Goal: Information Seeking & Learning: Learn about a topic

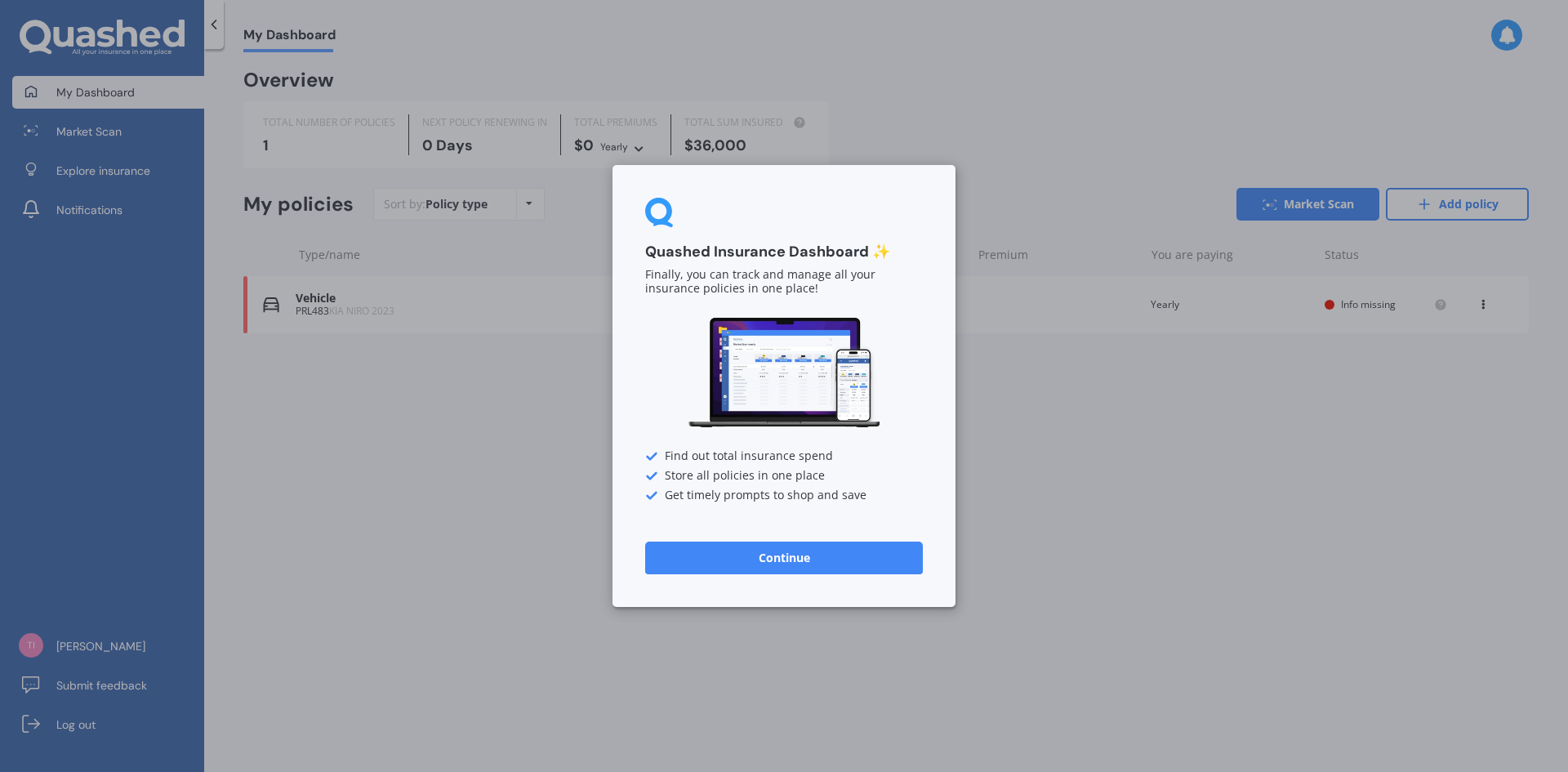
click at [777, 554] on button "Continue" at bounding box center [784, 557] width 277 height 32
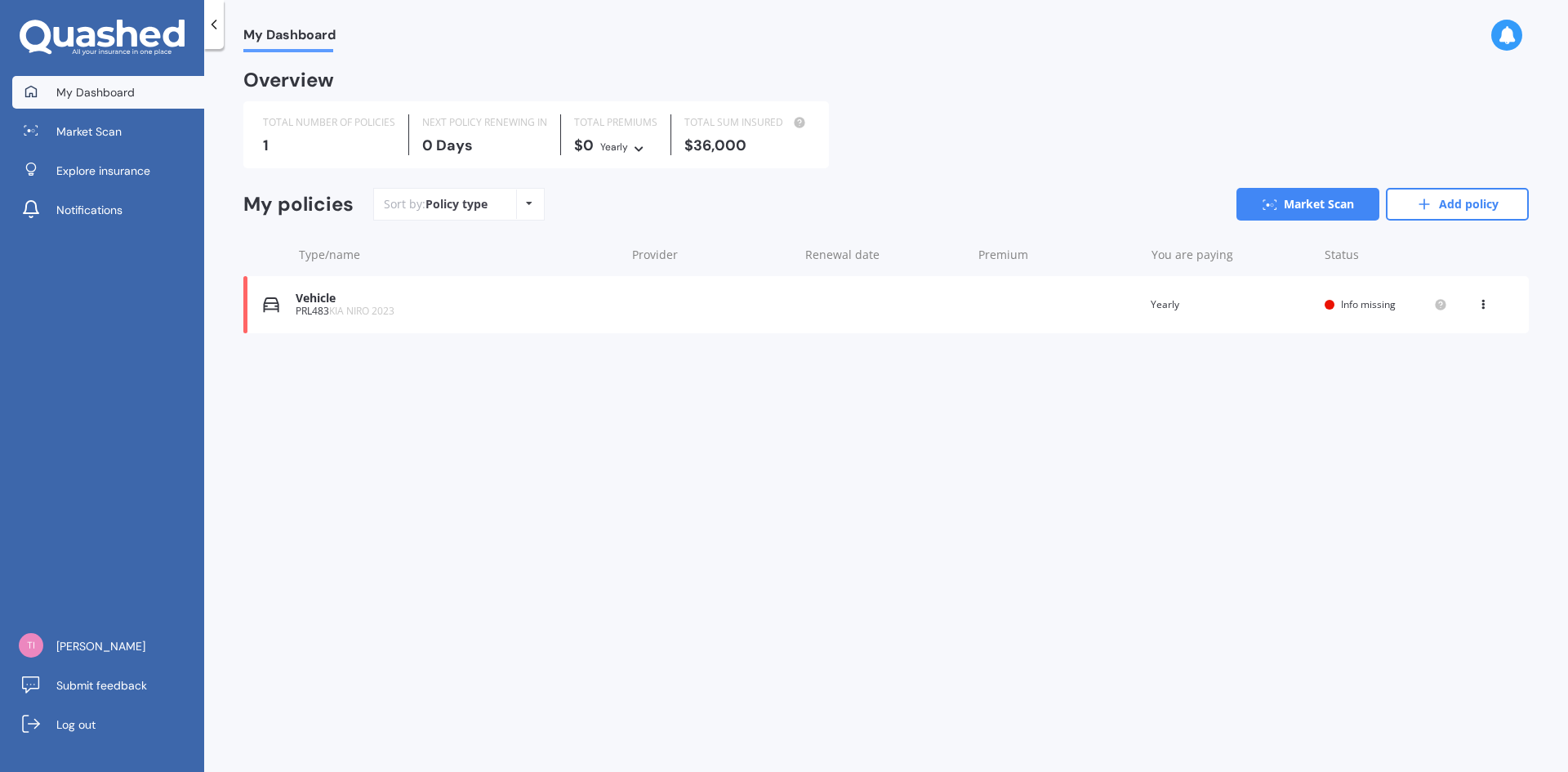
click at [1478, 302] on icon at bounding box center [1483, 301] width 11 height 10
click at [1439, 369] on div "Delete" at bounding box center [1446, 368] width 161 height 32
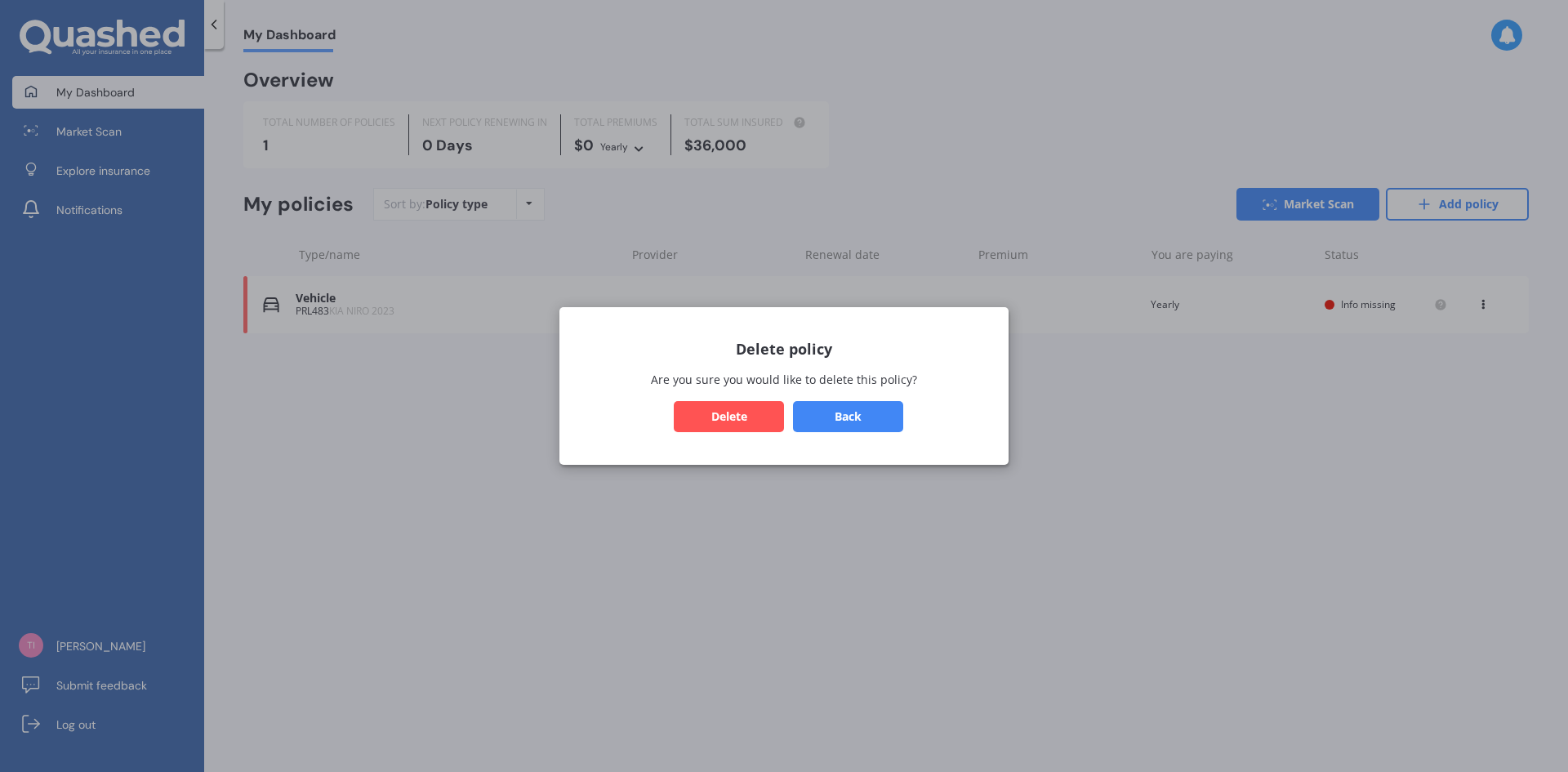
click at [740, 413] on button "Delete" at bounding box center [728, 417] width 110 height 31
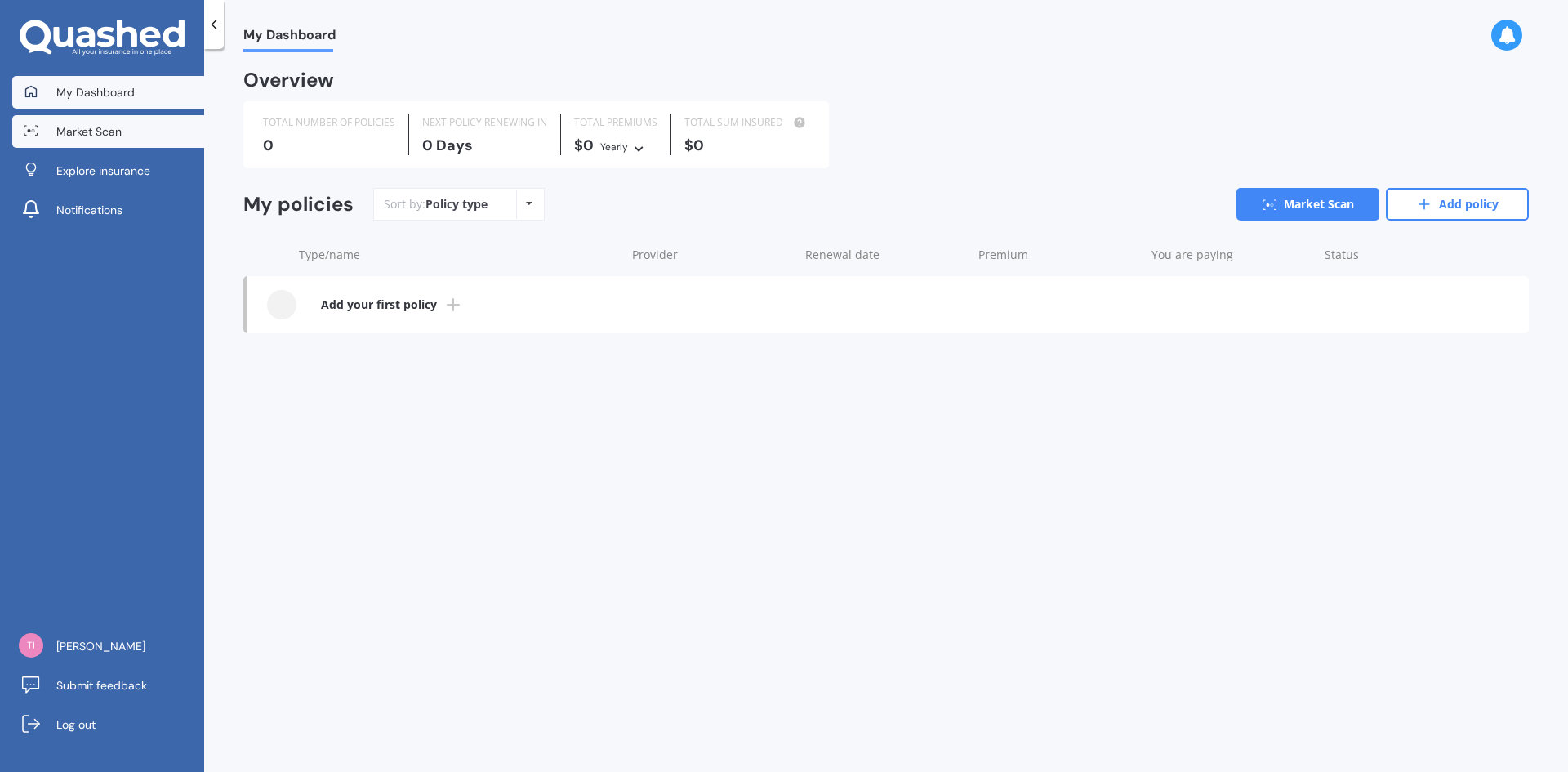
click at [79, 127] on span "Market Scan" at bounding box center [89, 131] width 65 height 17
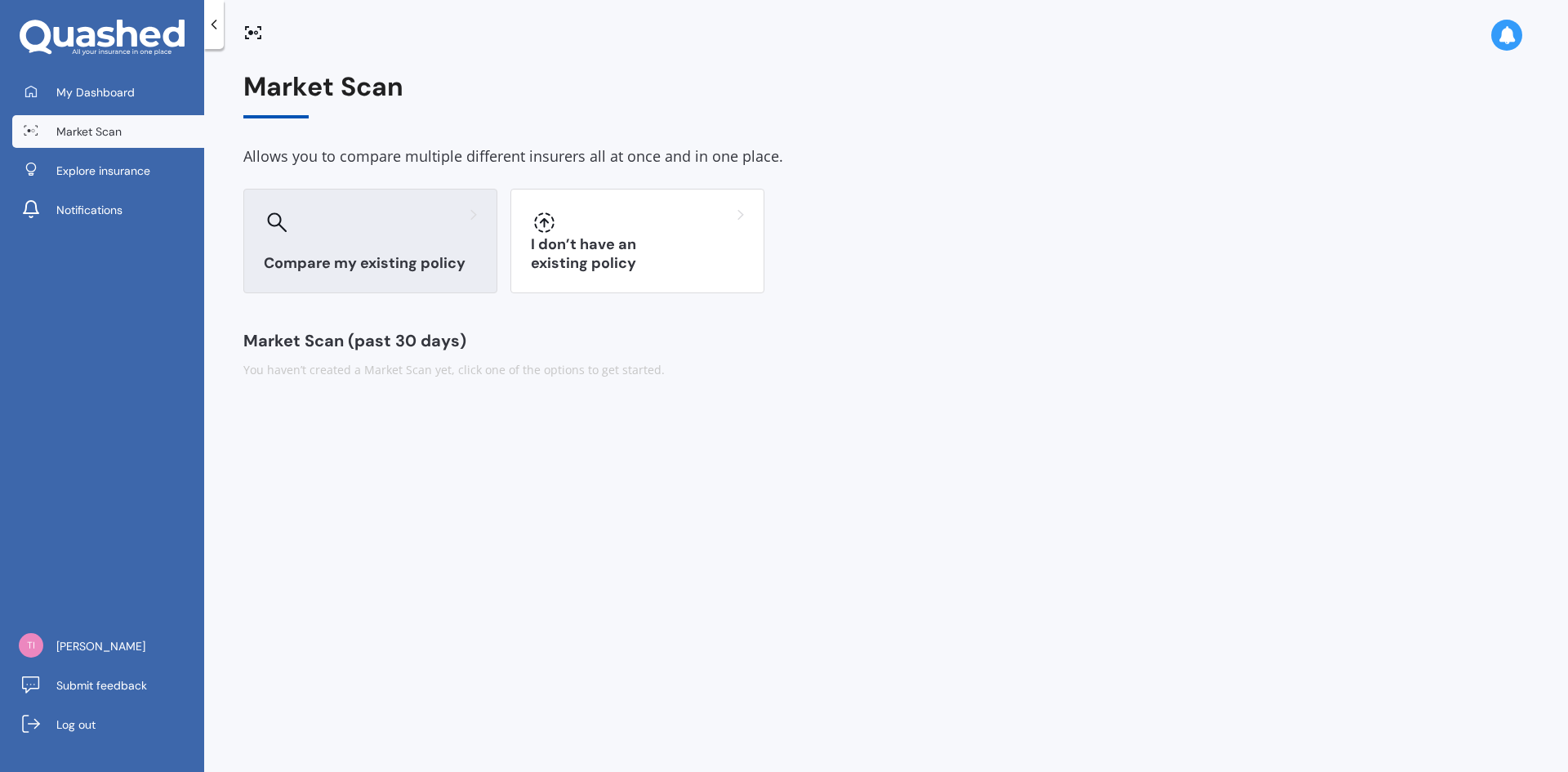
click at [336, 257] on h3 "Compare my existing policy" at bounding box center [370, 263] width 213 height 19
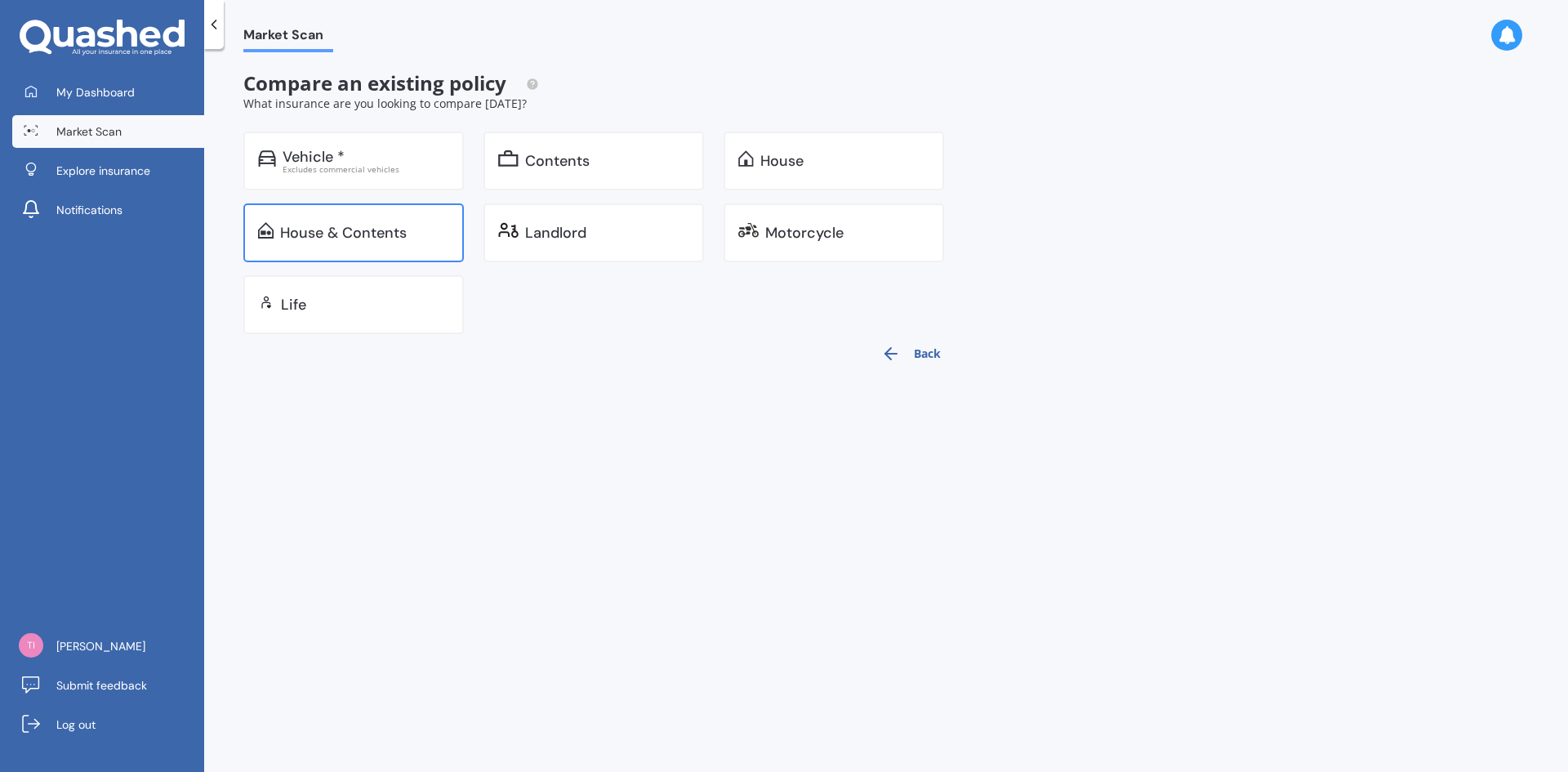
click at [334, 228] on div "House & Contents" at bounding box center [343, 232] width 126 height 17
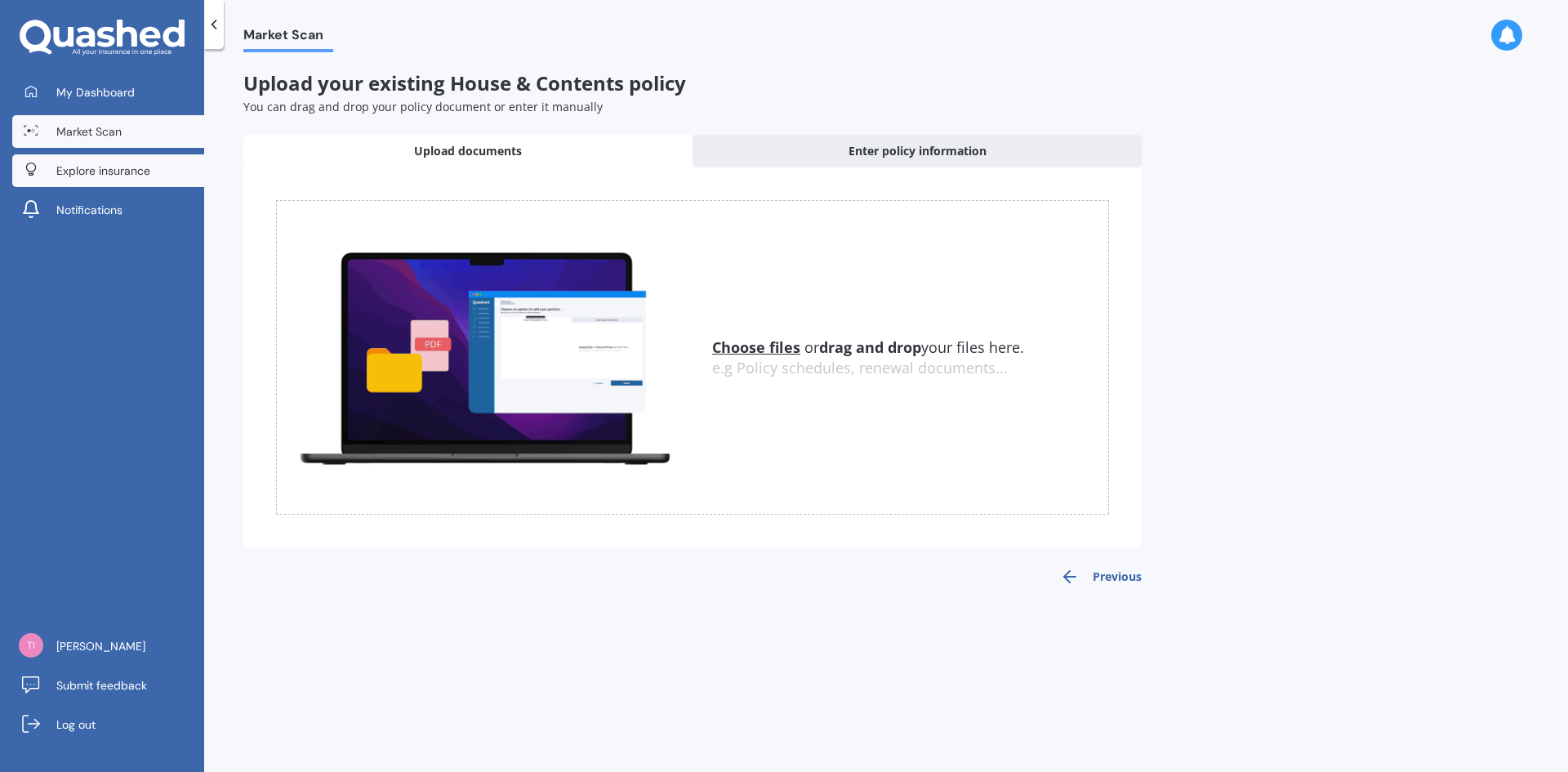
click at [83, 169] on span "Explore insurance" at bounding box center [104, 170] width 94 height 17
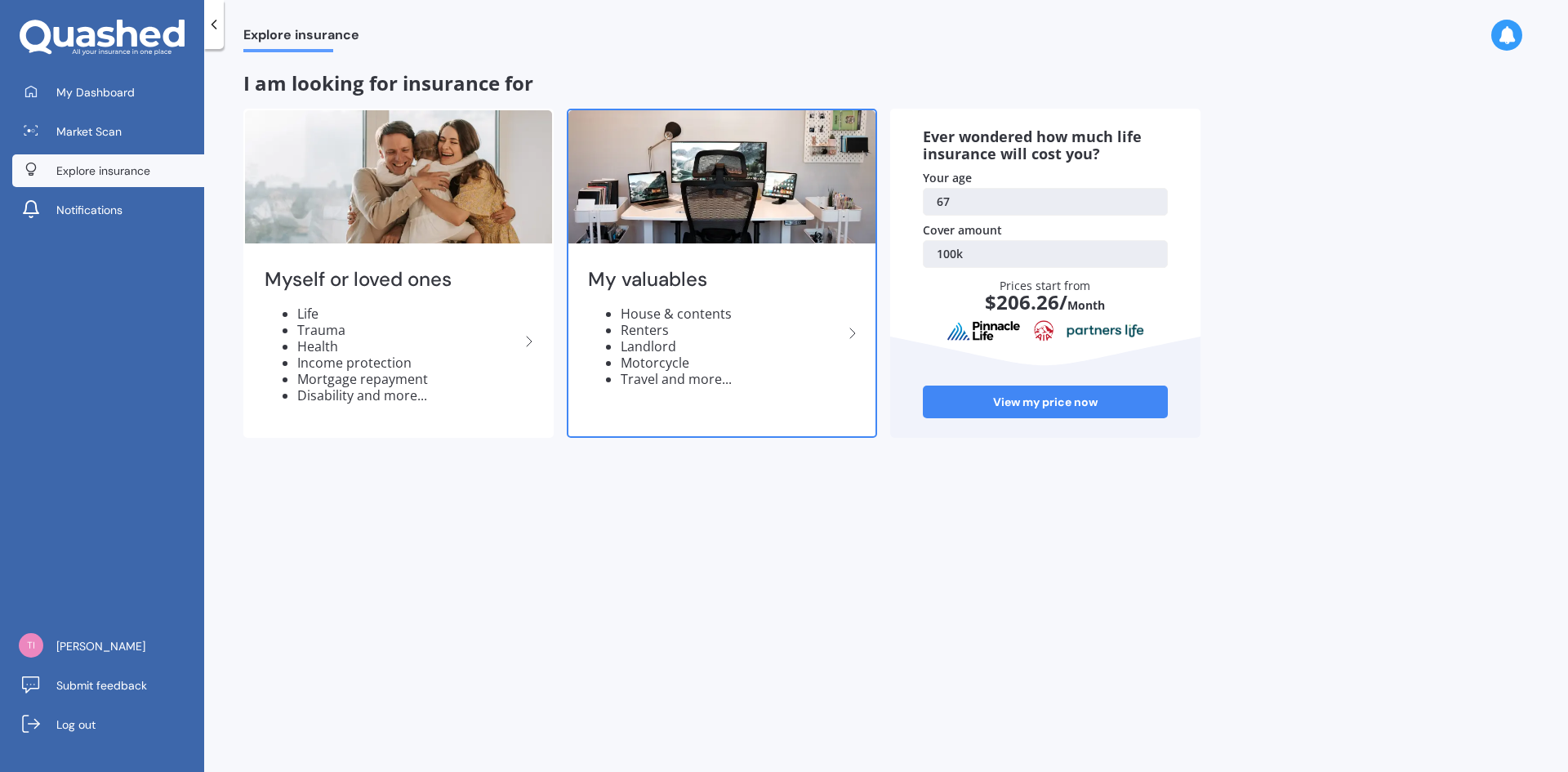
click at [695, 305] on li "House & contents" at bounding box center [732, 313] width 222 height 17
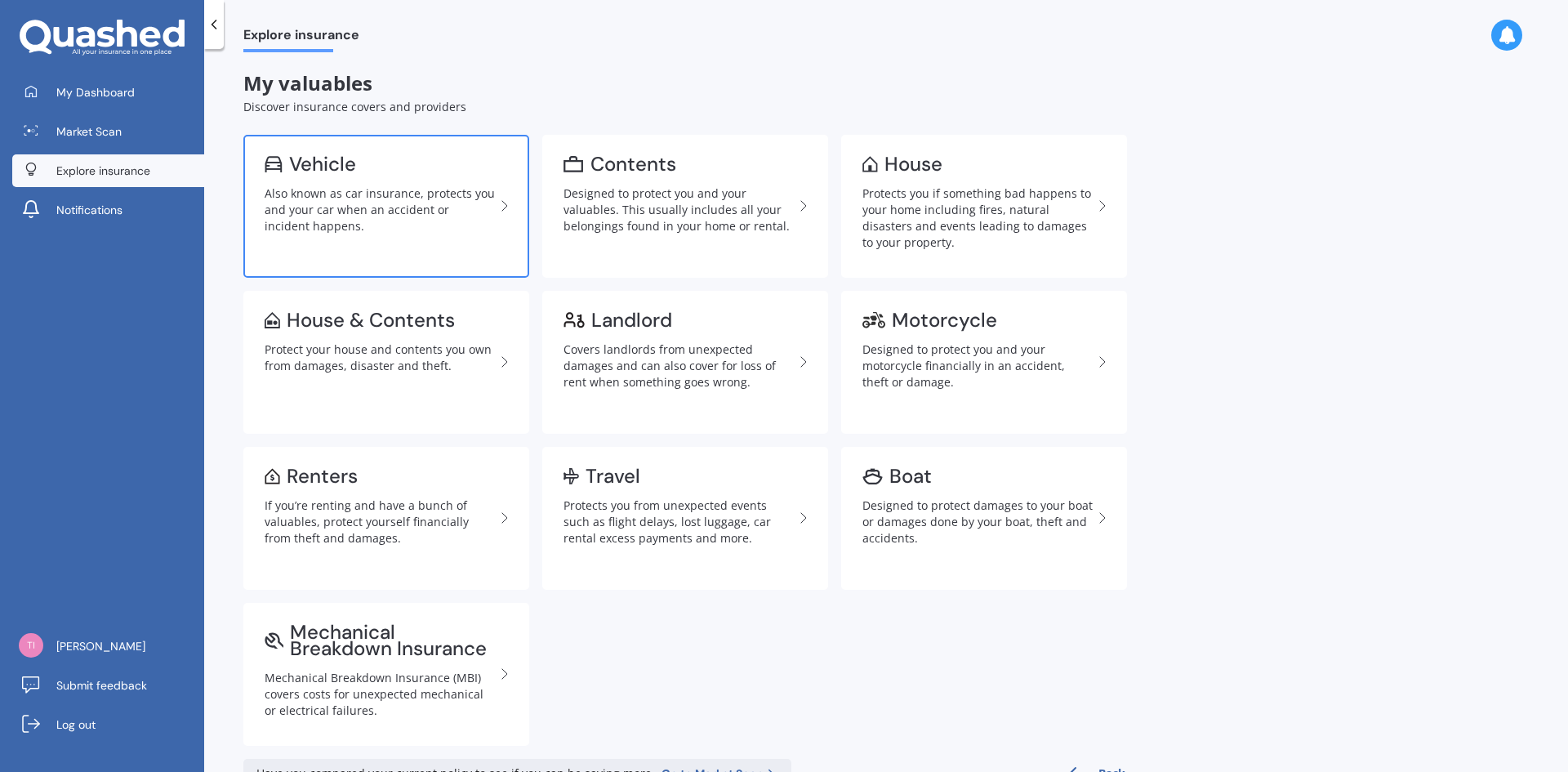
click at [337, 198] on div "Also known as car insurance, protects you and your car when an accident or inci…" at bounding box center [379, 210] width 230 height 49
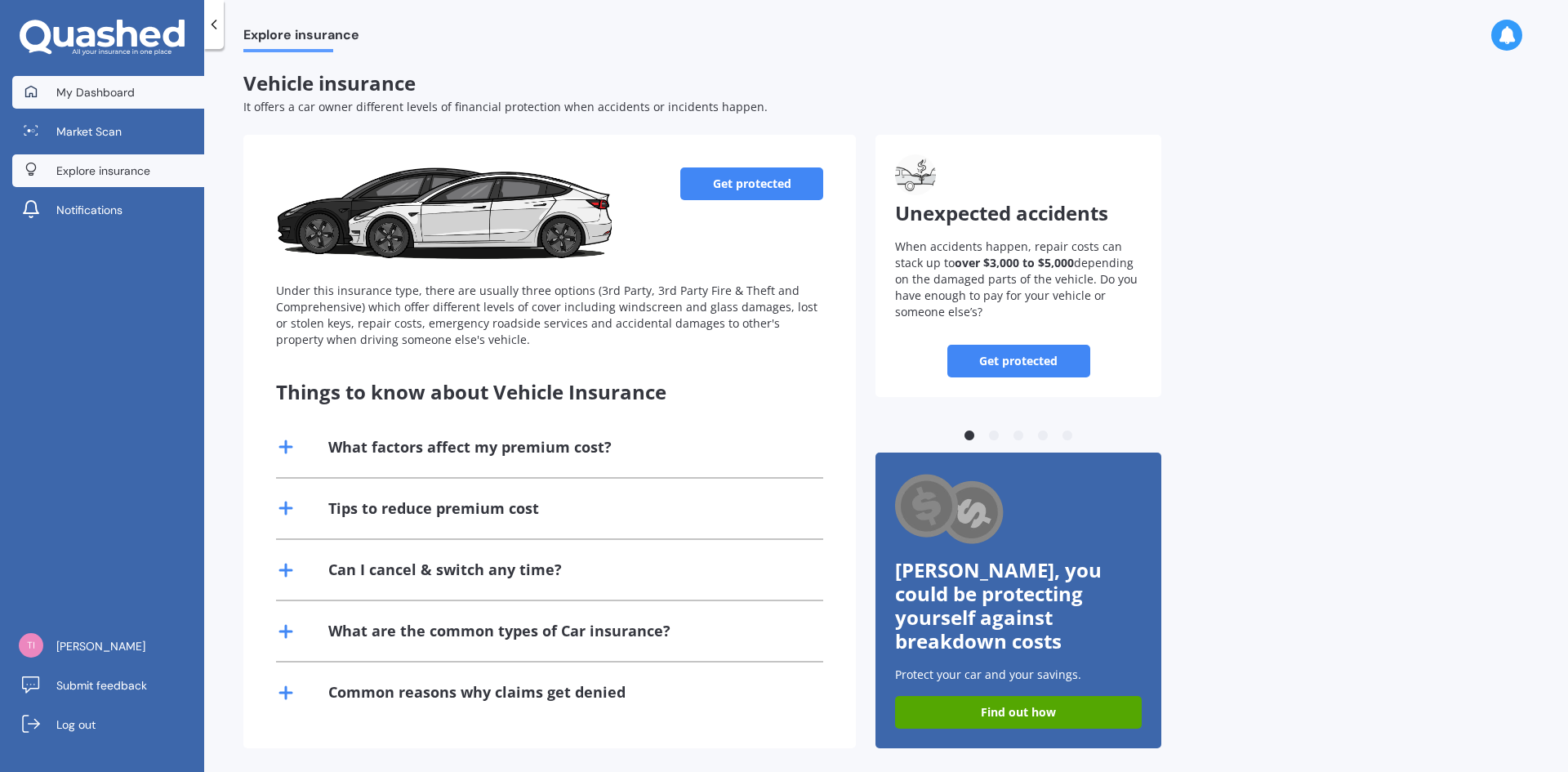
click at [52, 89] on link "My Dashboard" at bounding box center [108, 92] width 192 height 32
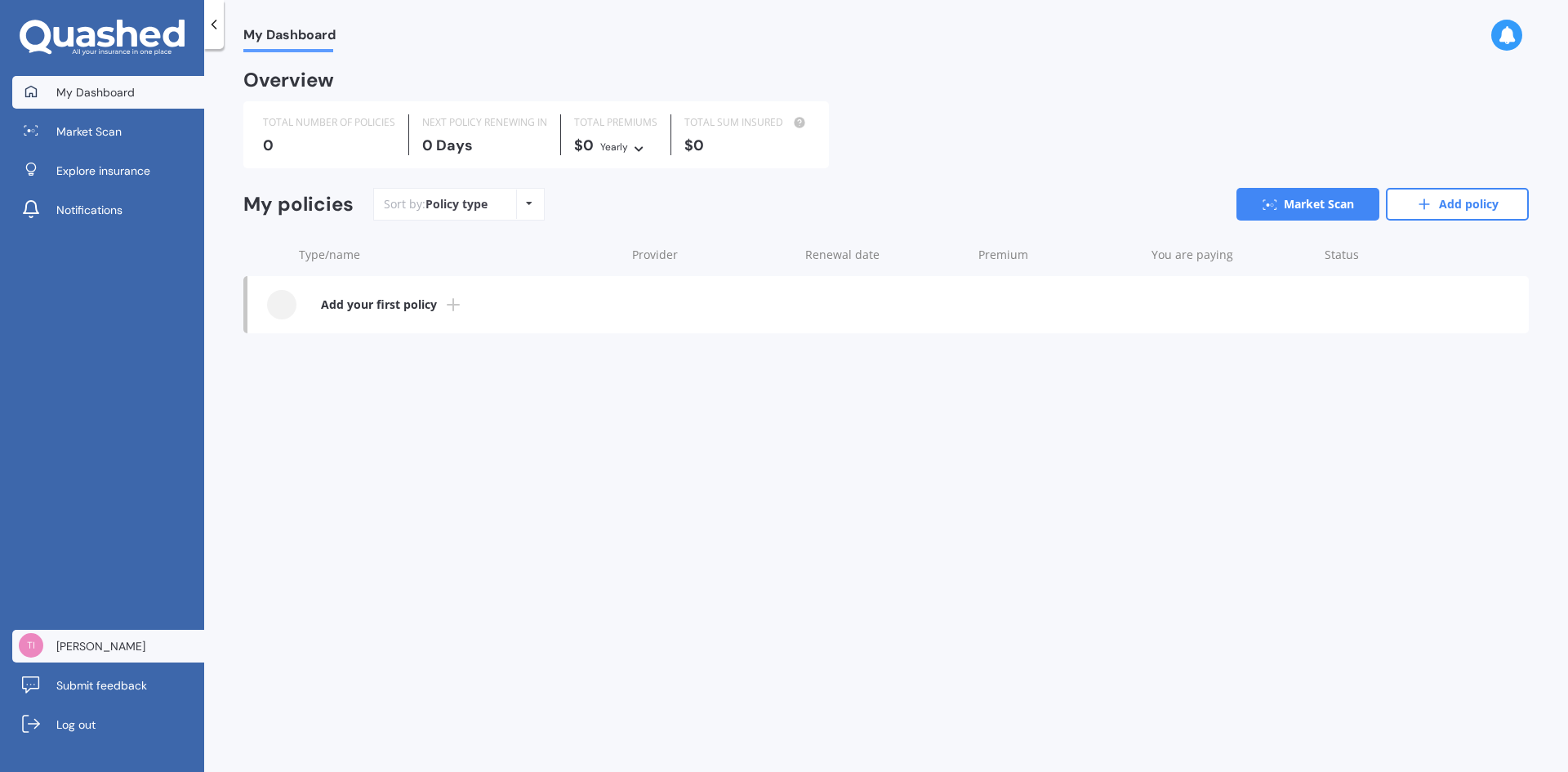
click at [82, 643] on span "[PERSON_NAME]" at bounding box center [101, 646] width 89 height 17
